Goal: Task Accomplishment & Management: Manage account settings

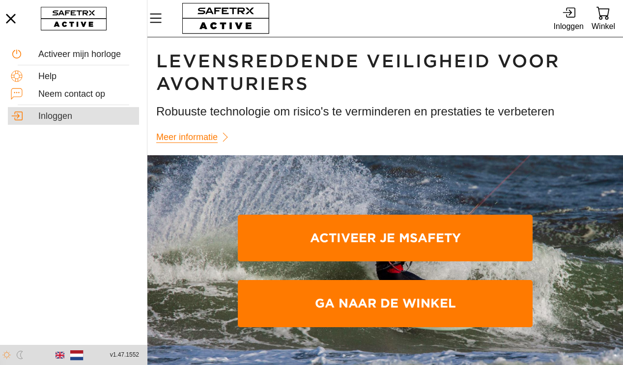
click at [55, 117] on div "Inloggen" at bounding box center [87, 116] width 98 height 11
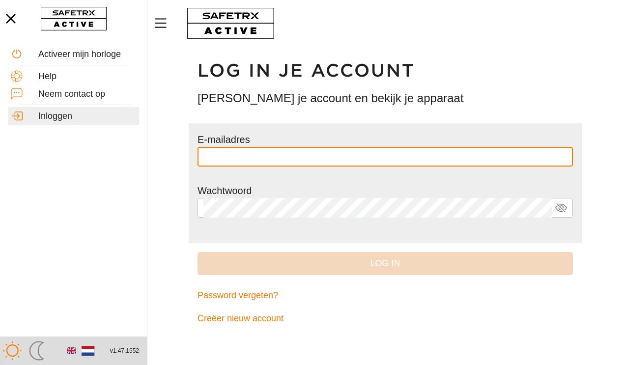
click at [497, 156] on input "text" at bounding box center [384, 157] width 363 height 20
